Goal: Task Accomplishment & Management: Complete application form

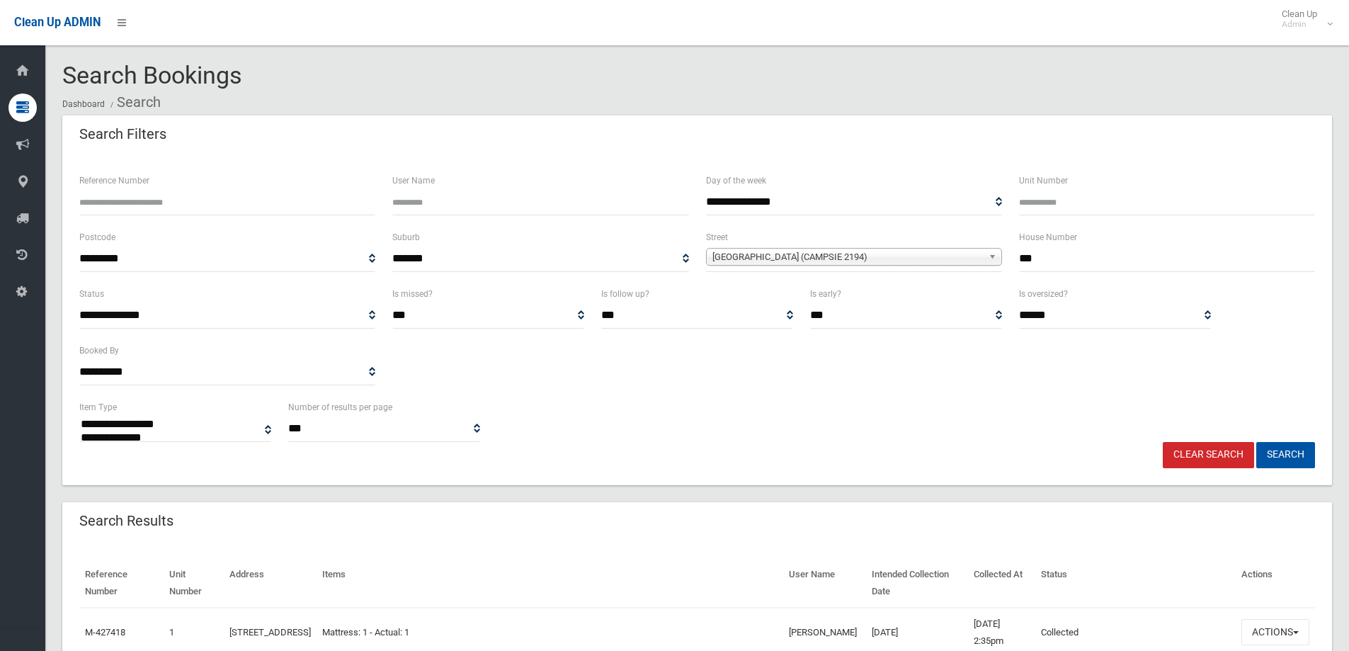
select select
click at [1182, 450] on link "Clear Search" at bounding box center [1207, 455] width 91 height 26
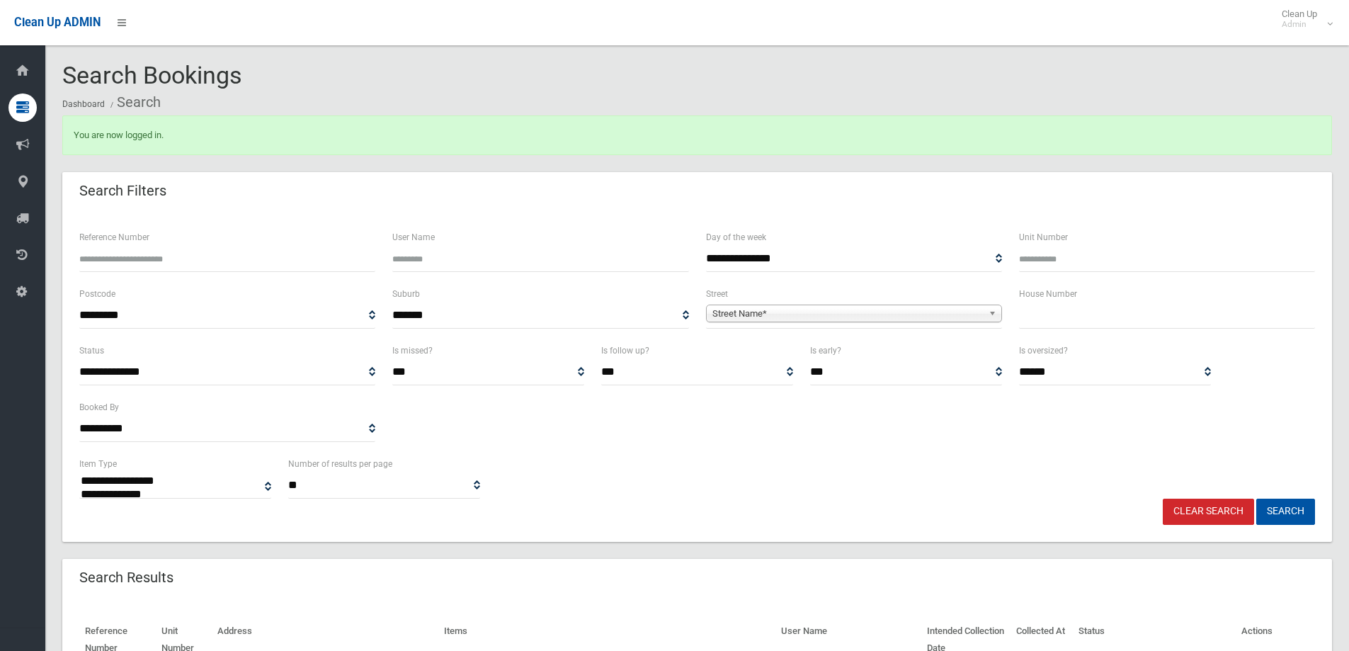
select select
click at [1080, 314] on input "text" at bounding box center [1167, 315] width 296 height 26
type input "*"
click at [992, 316] on b at bounding box center [994, 313] width 13 height 16
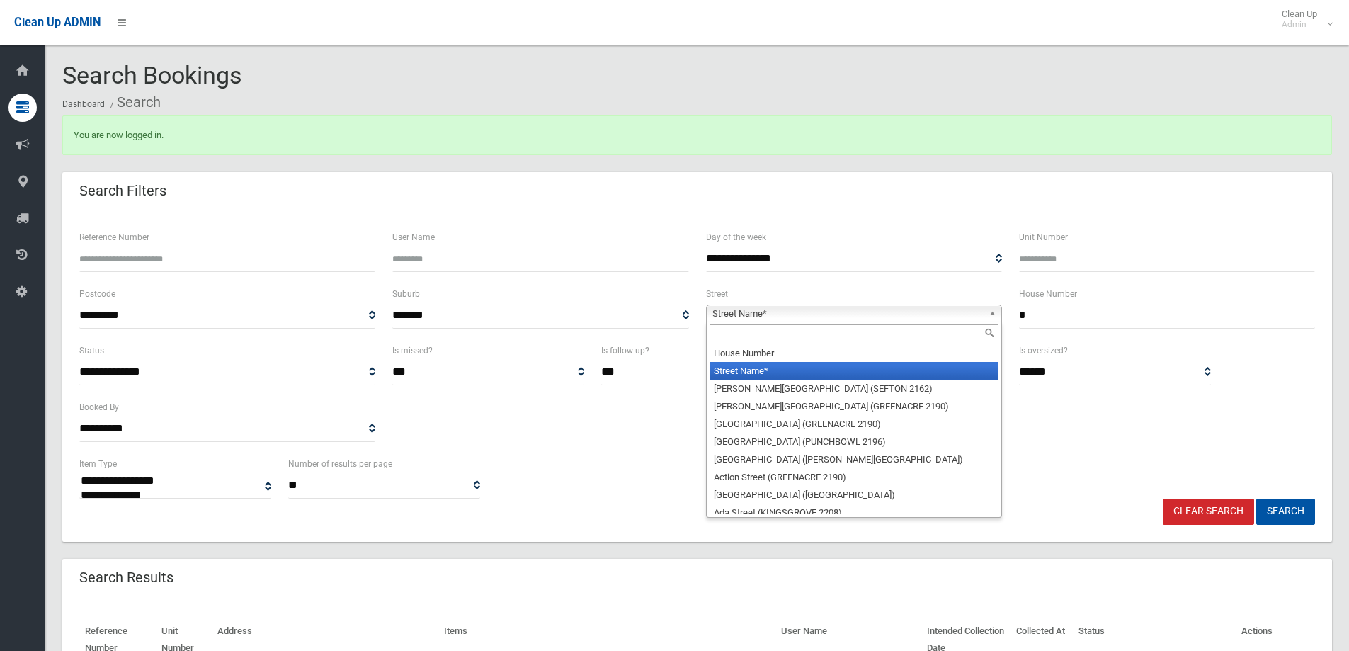
click at [911, 332] on input "text" at bounding box center [853, 332] width 289 height 17
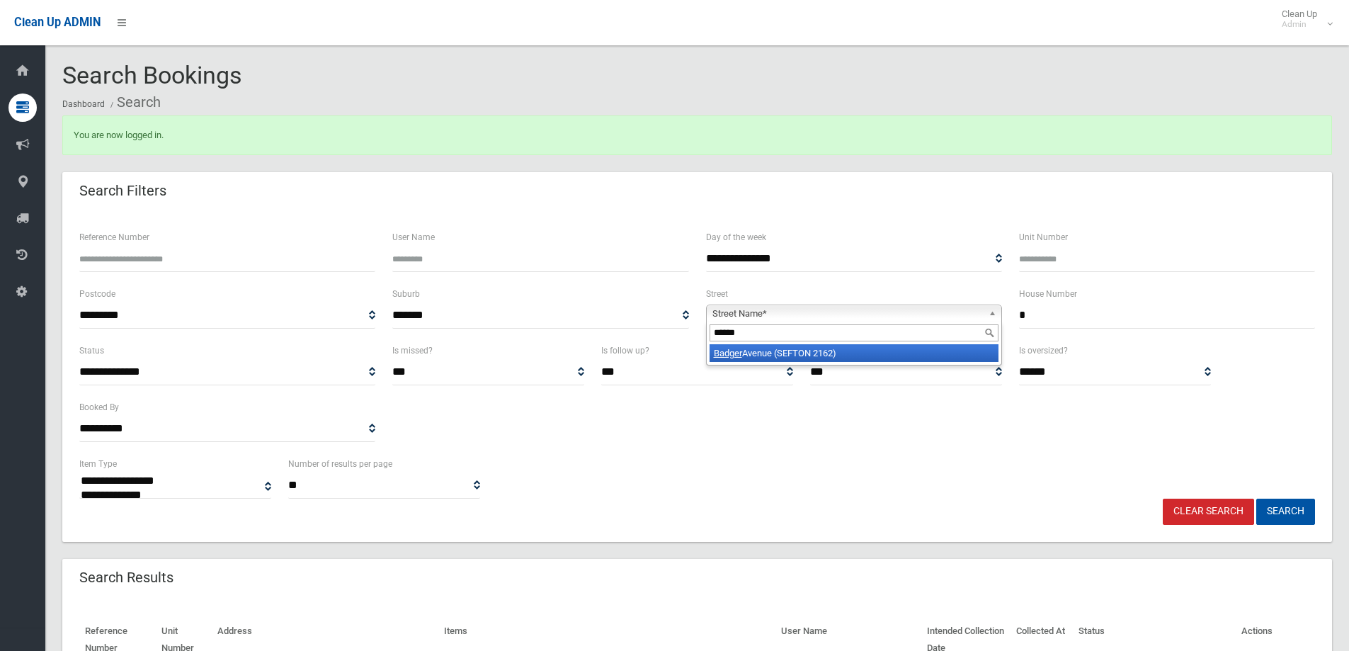
type input "******"
click at [867, 353] on li "Badger Avenue (SEFTON 2162)" at bounding box center [853, 353] width 289 height 18
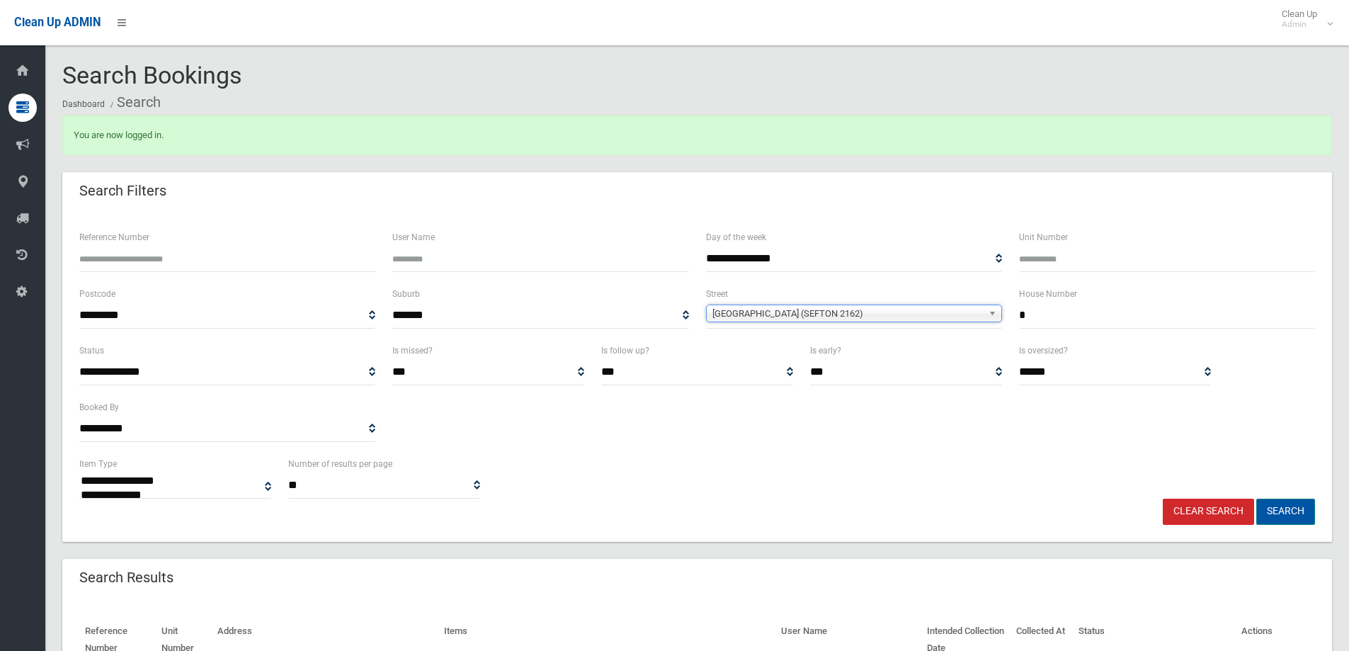
click at [1303, 509] on button "Search" at bounding box center [1285, 511] width 59 height 26
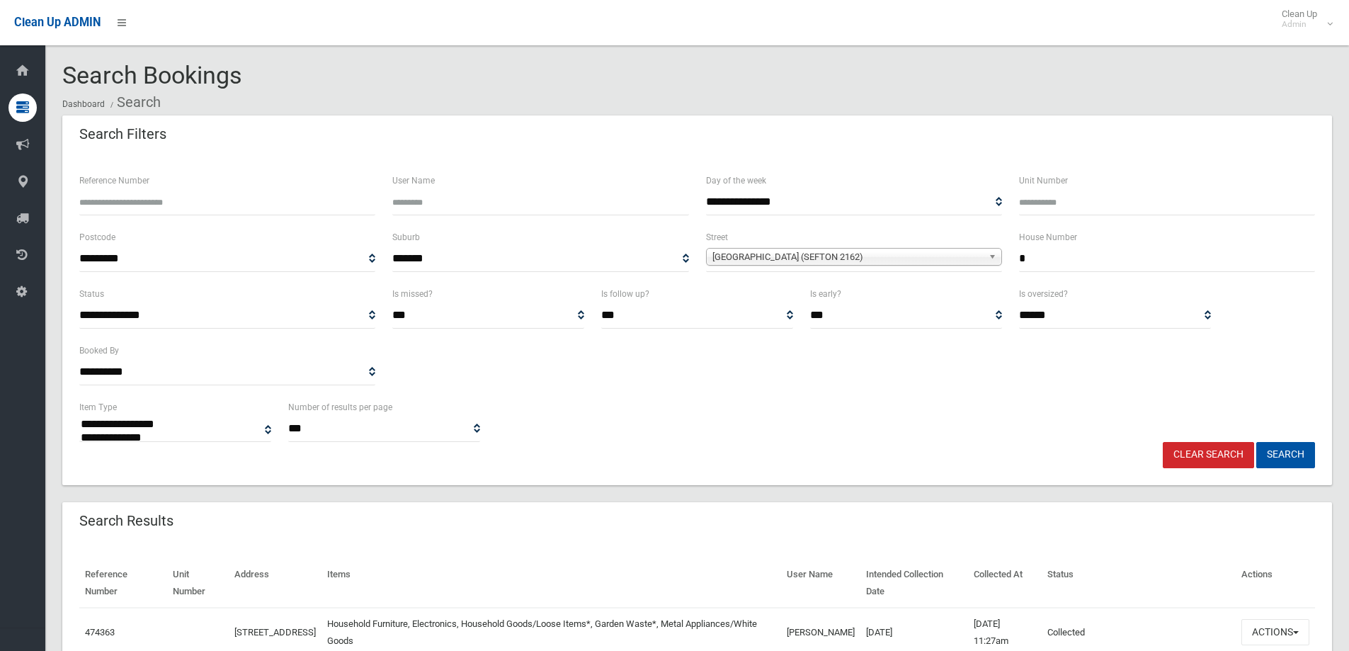
select select
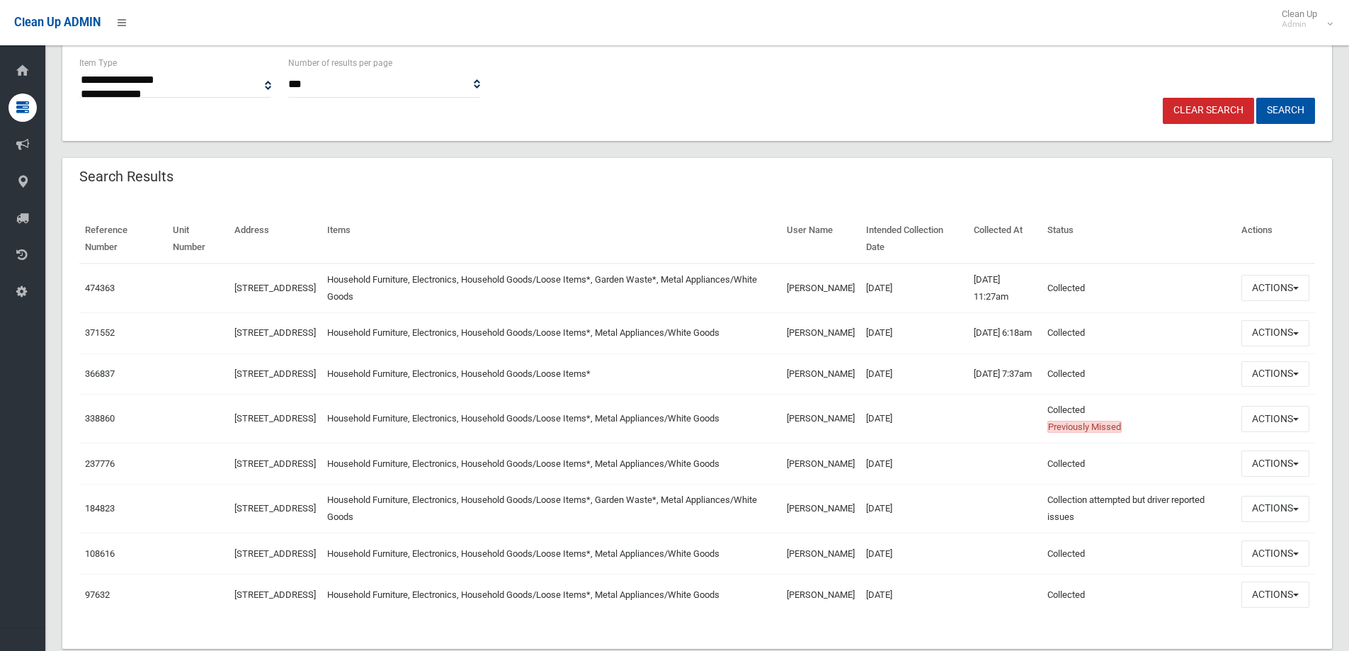
scroll to position [365, 0]
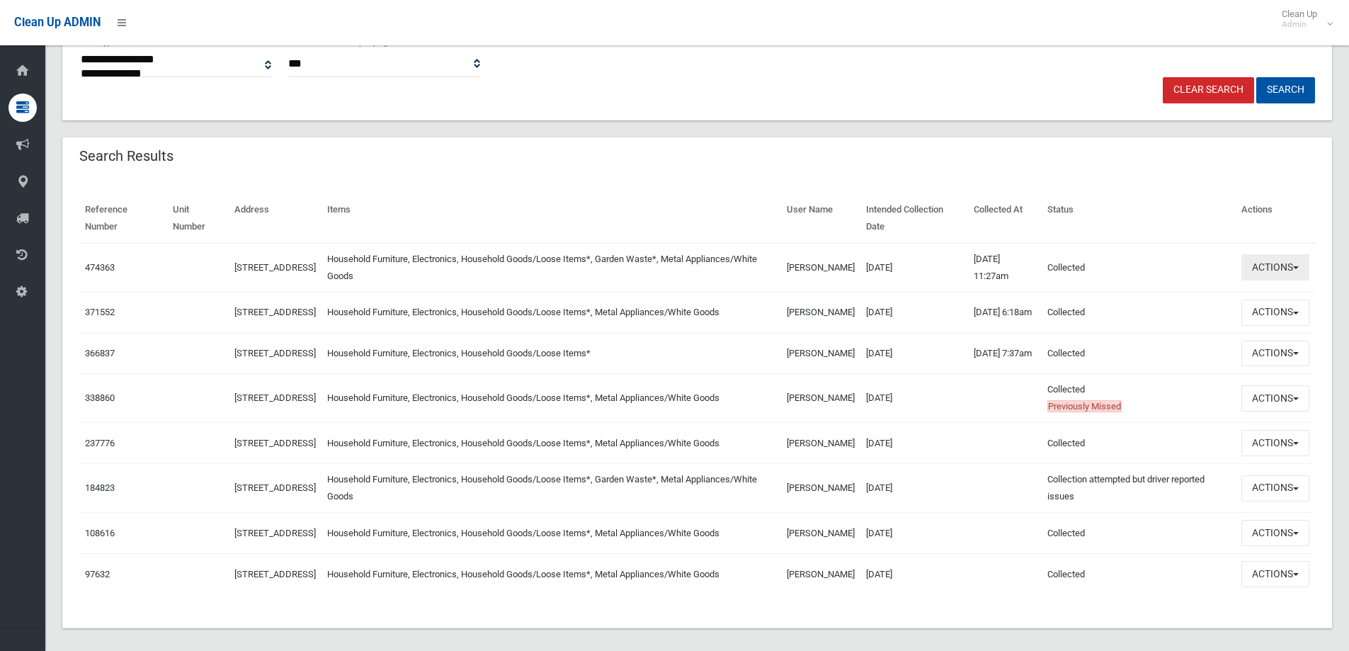
click at [1301, 266] on button "Actions" at bounding box center [1275, 267] width 68 height 26
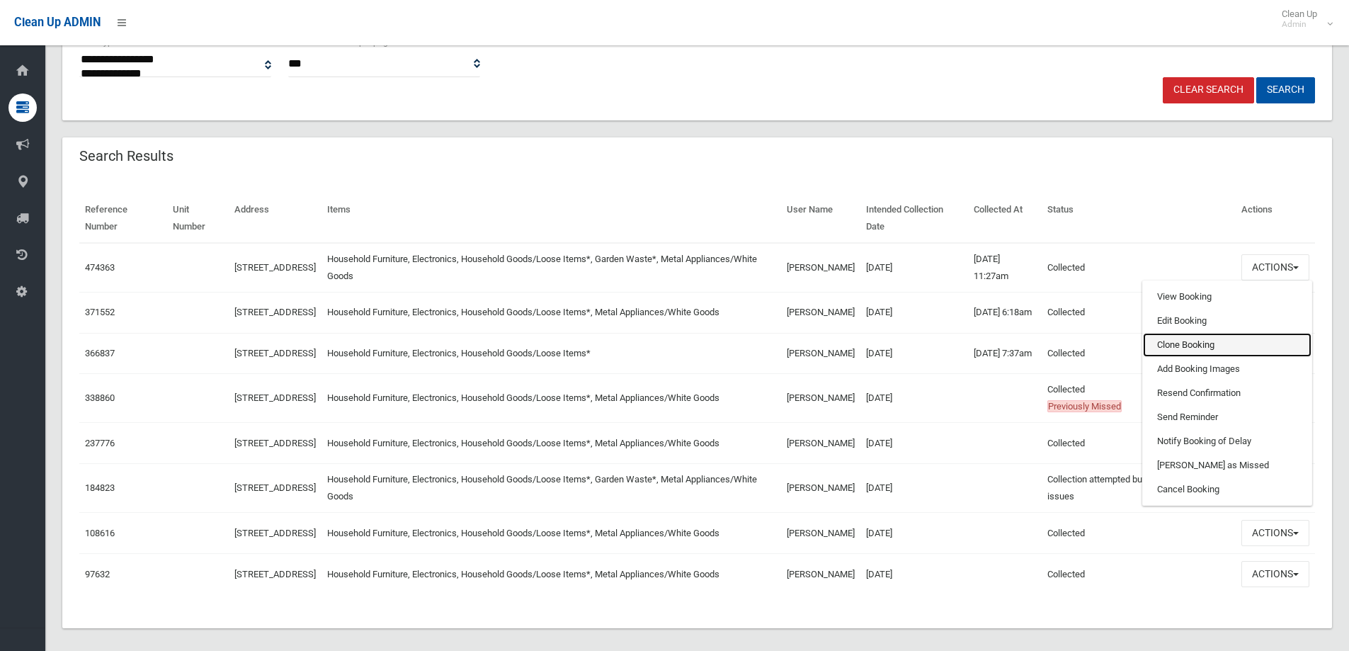
click at [1205, 345] on link "Clone Booking" at bounding box center [1227, 345] width 168 height 24
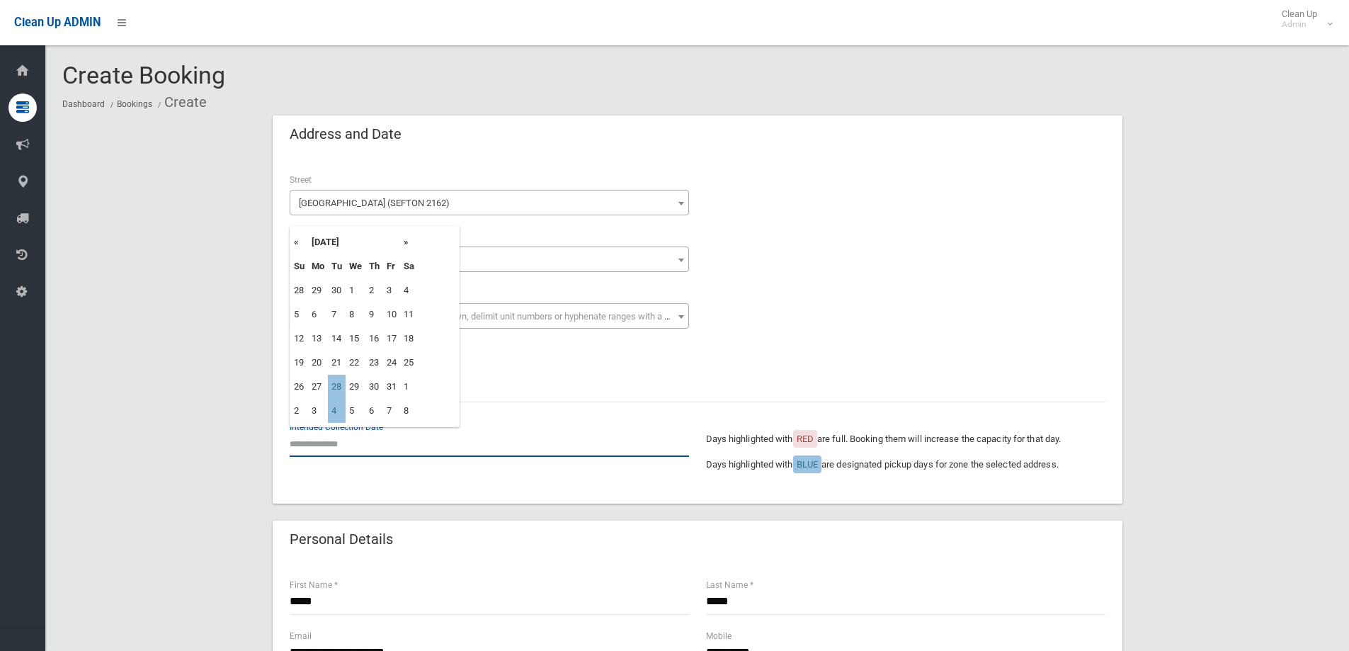
click at [334, 443] on input "text" at bounding box center [489, 443] width 399 height 26
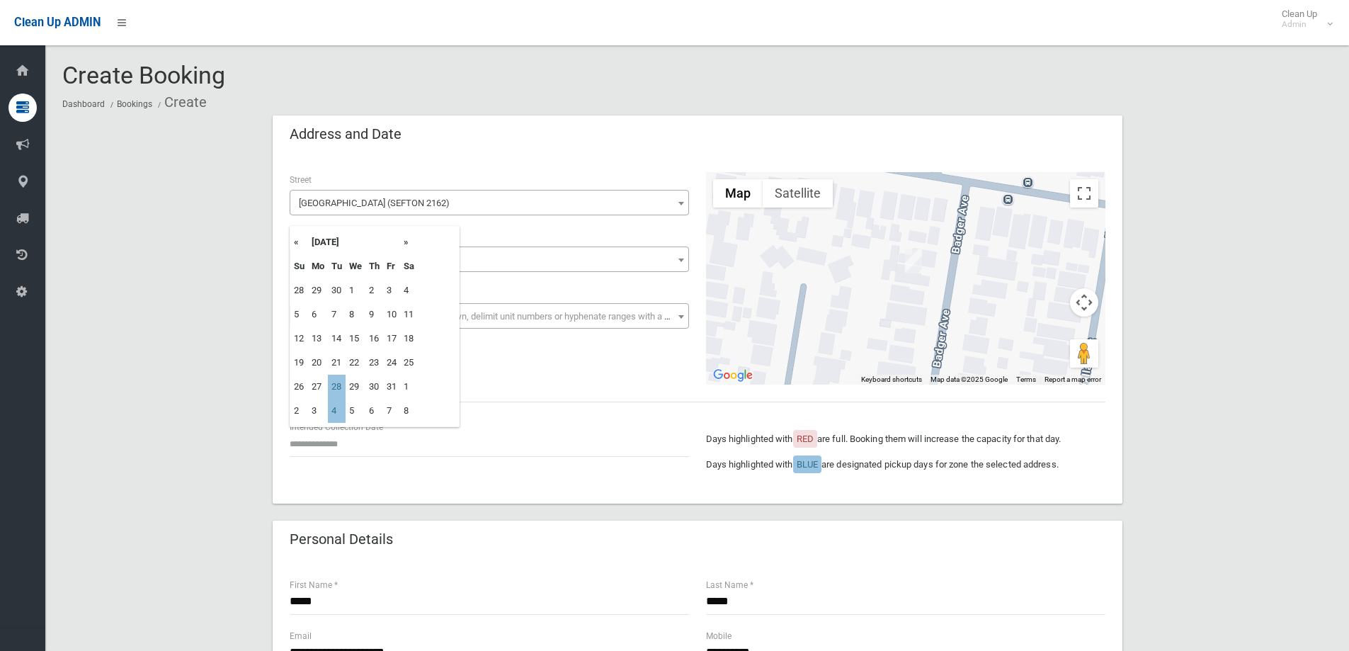
click at [333, 388] on td "28" at bounding box center [337, 386] width 18 height 24
type input "**********"
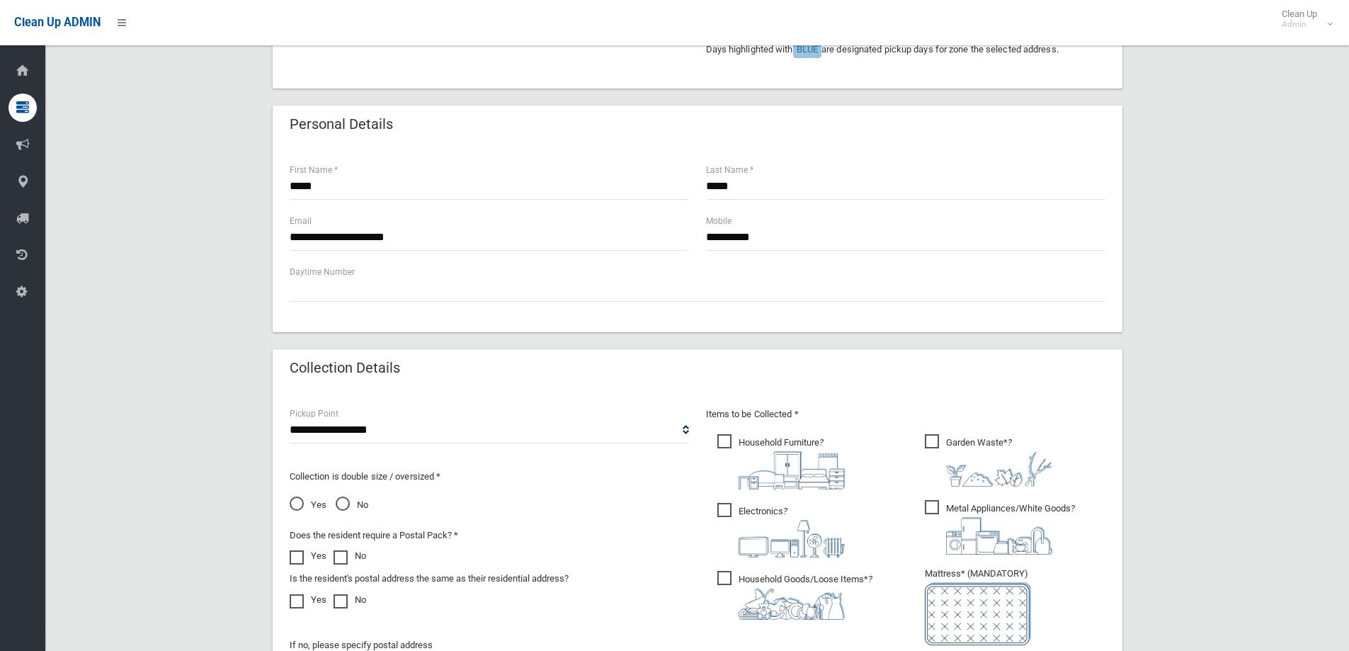
scroll to position [566, 0]
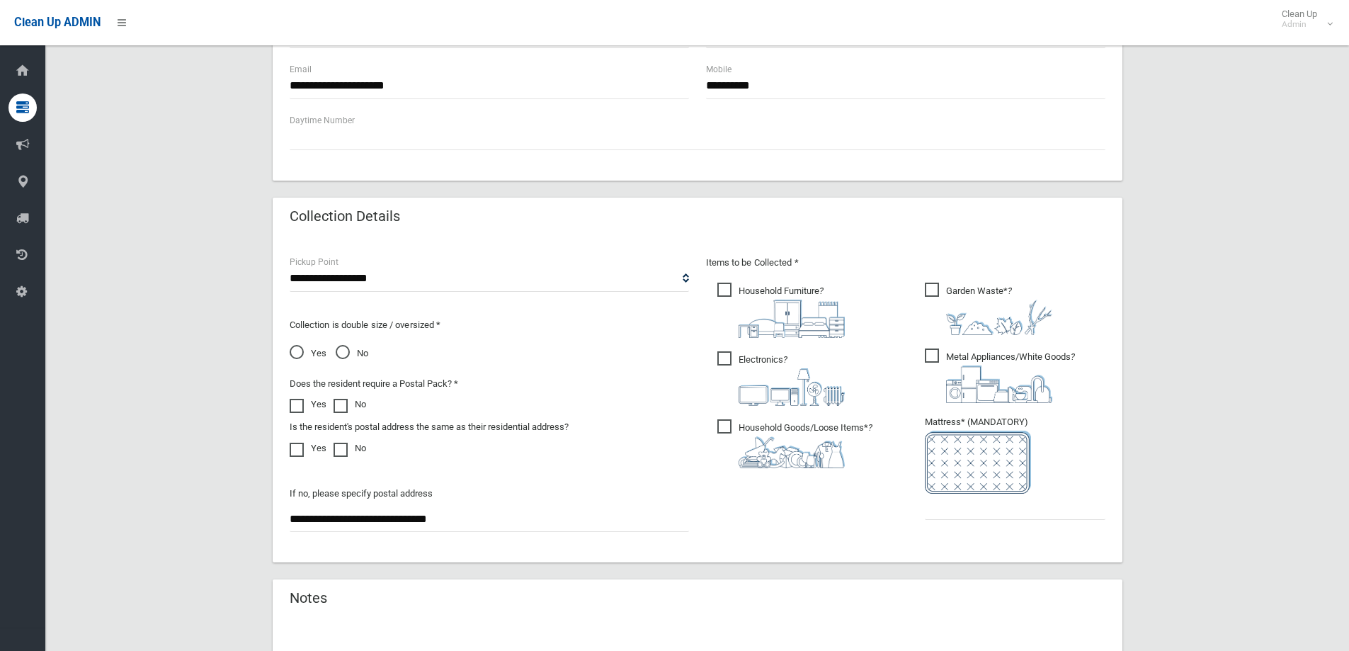
click at [929, 286] on span "Garden Waste* ?" at bounding box center [988, 308] width 127 height 52
click at [932, 357] on span "Metal Appliances/White Goods ?" at bounding box center [1000, 375] width 150 height 55
click at [725, 287] on span "Household Furniture ?" at bounding box center [780, 309] width 127 height 55
click at [722, 355] on span "Electronics ?" at bounding box center [780, 378] width 127 height 55
click at [725, 423] on span "Household Goods/Loose Items* ?" at bounding box center [794, 443] width 155 height 49
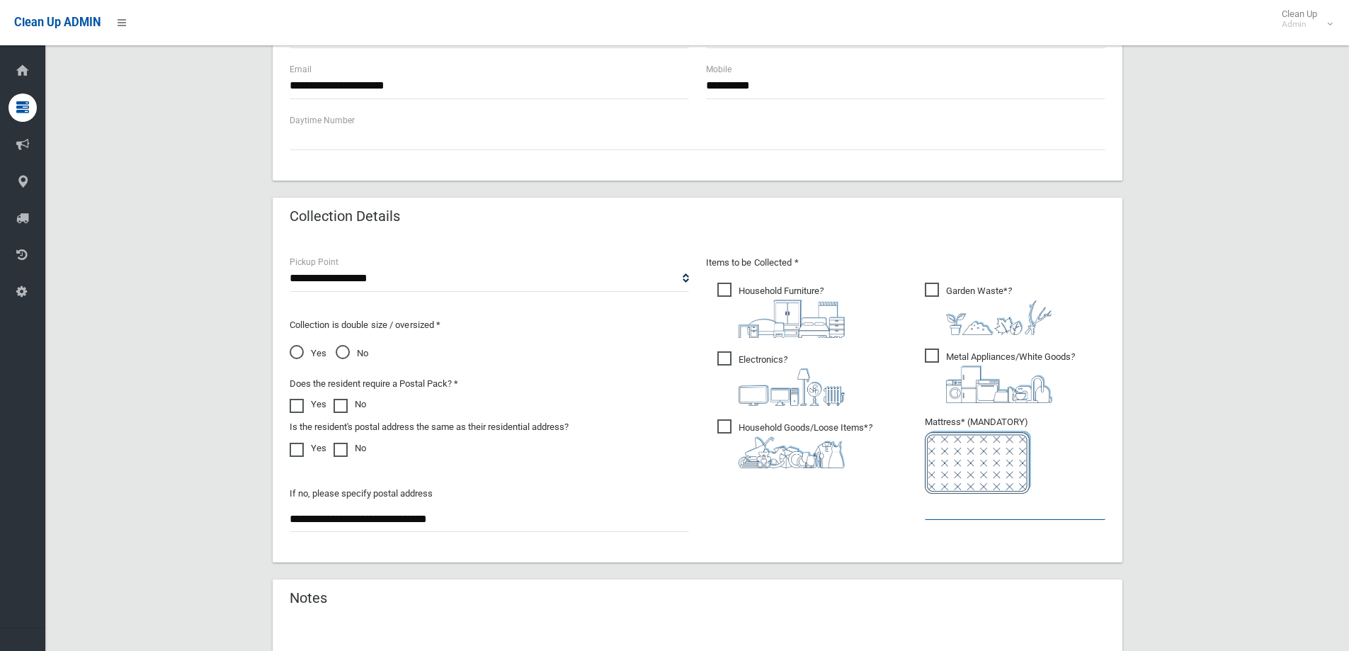
click at [959, 511] on input "text" at bounding box center [1015, 506] width 181 height 26
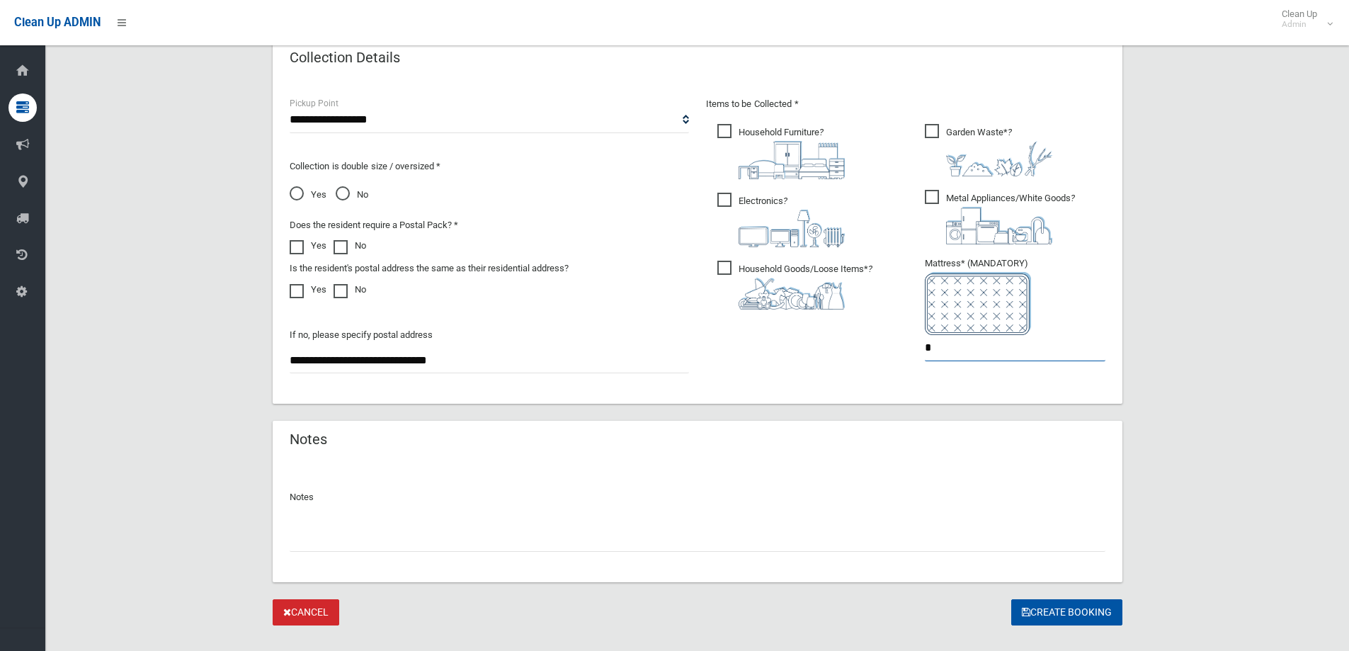
scroll to position [750, 0]
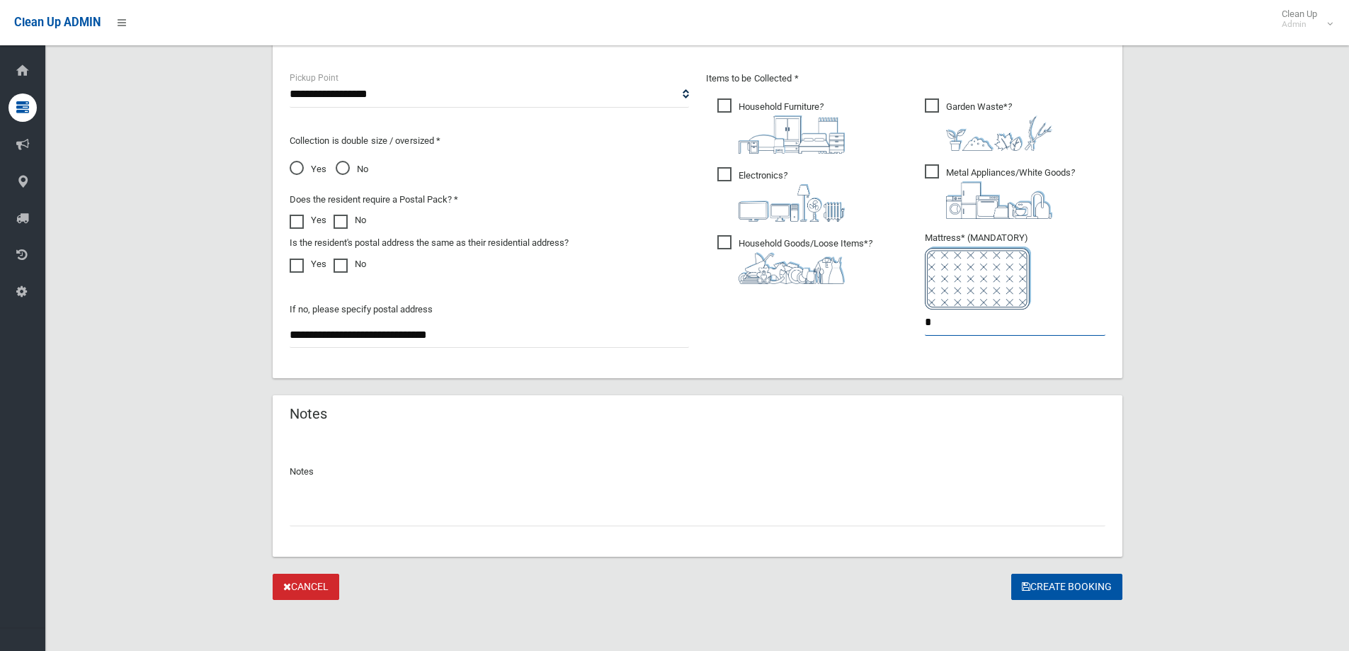
type input "*"
click at [401, 511] on input "text" at bounding box center [698, 513] width 816 height 26
type input "**********"
click at [1067, 582] on button "Create Booking" at bounding box center [1066, 586] width 111 height 26
